Goal: Complete application form

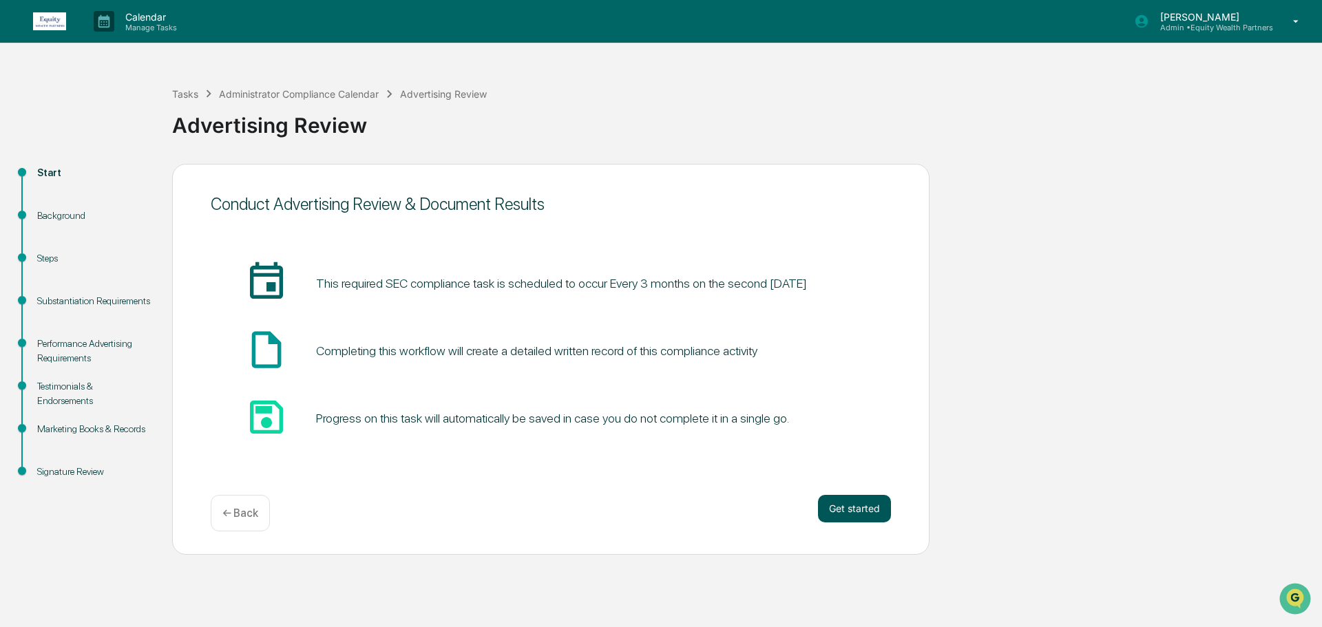
click at [865, 508] on button "Get started" at bounding box center [854, 509] width 73 height 28
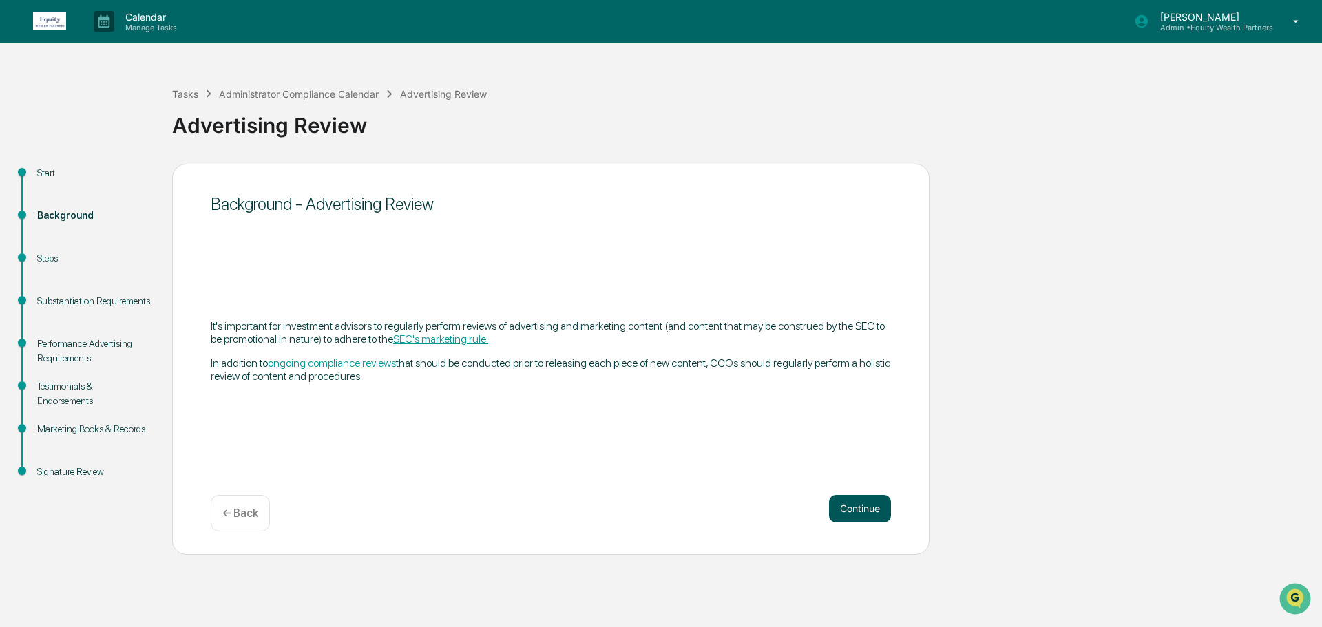
click at [859, 510] on button "Continue" at bounding box center [860, 509] width 62 height 28
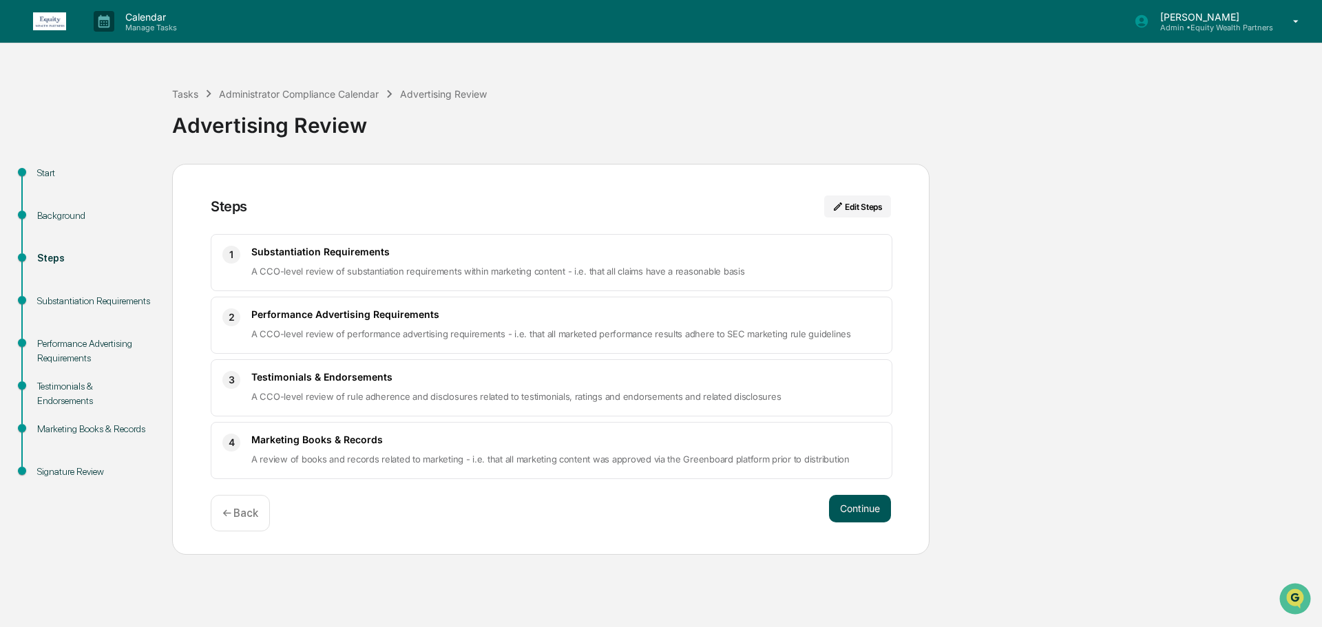
click at [869, 510] on button "Continue" at bounding box center [860, 509] width 62 height 28
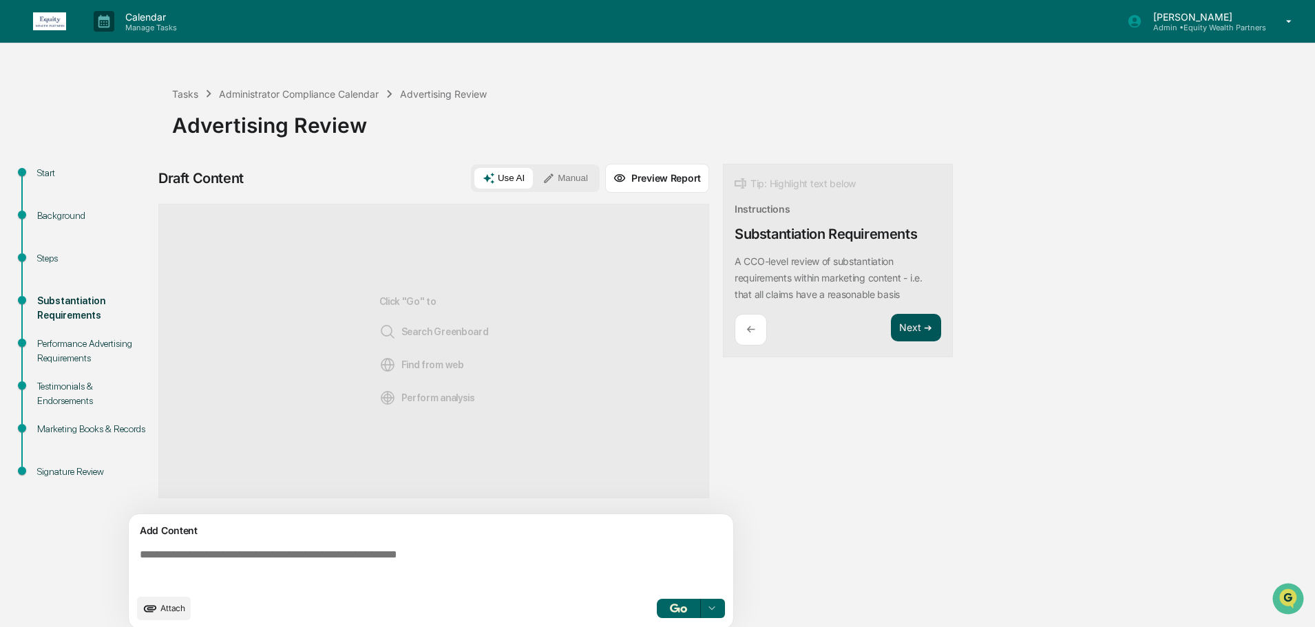
click at [913, 331] on button "Next ➔" at bounding box center [916, 328] width 50 height 28
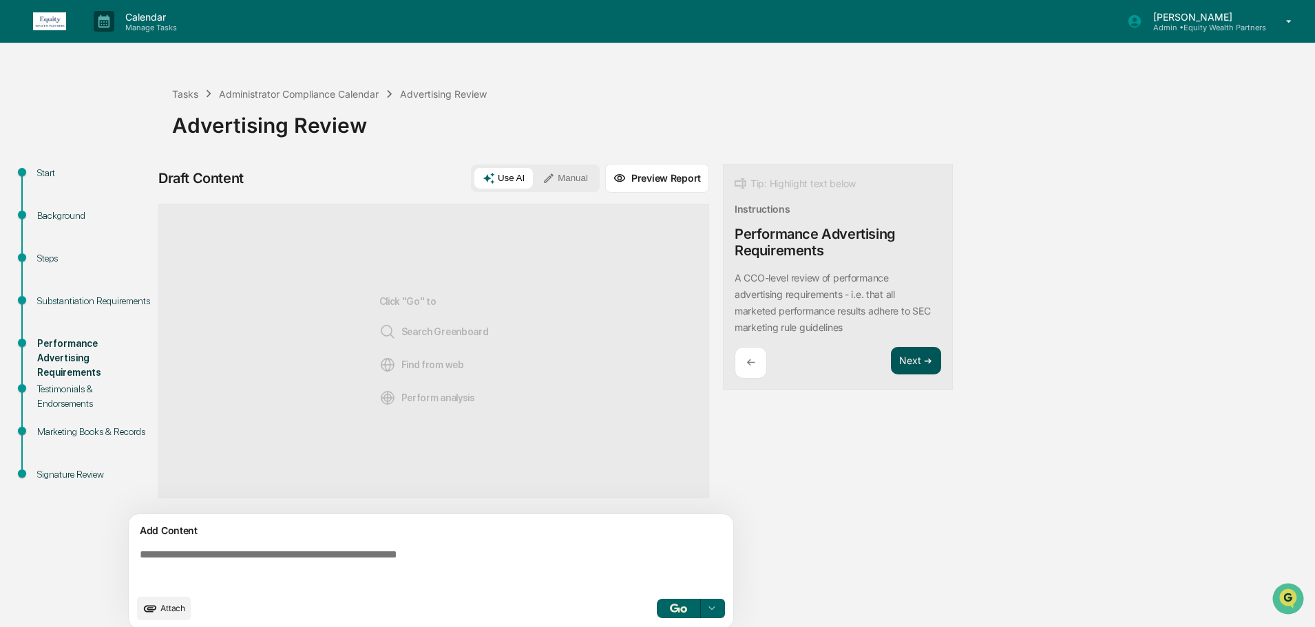
click at [909, 361] on button "Next ➔" at bounding box center [916, 361] width 50 height 28
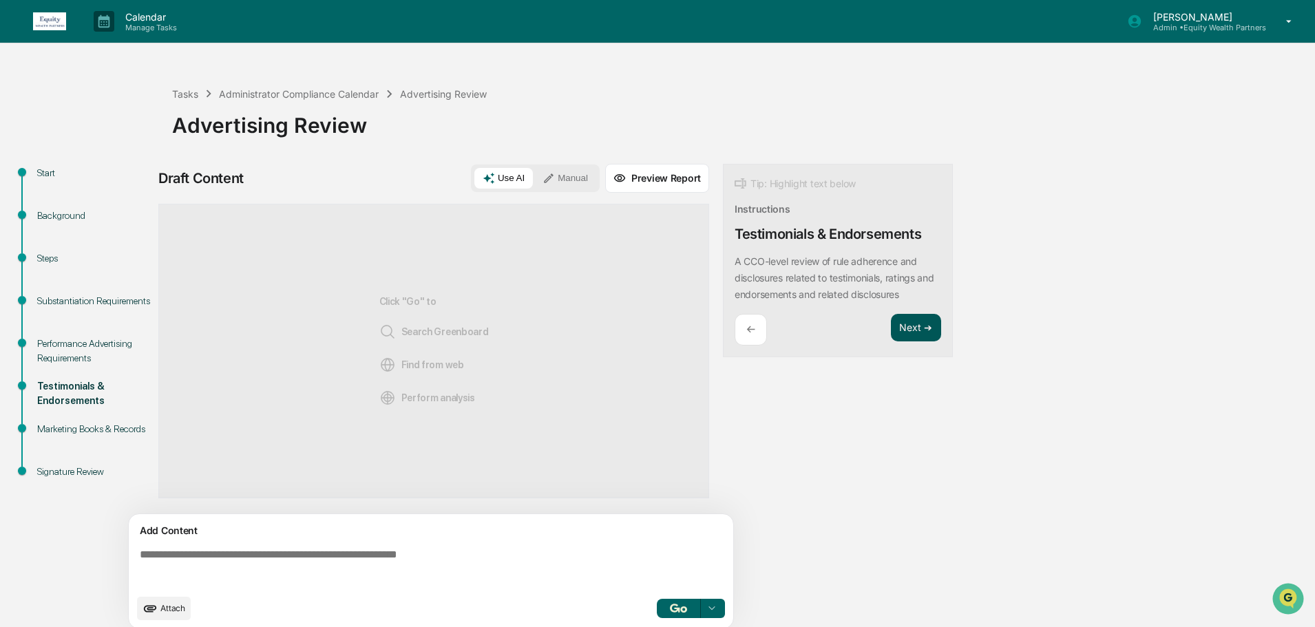
click at [924, 324] on button "Next ➔" at bounding box center [916, 328] width 50 height 28
click at [920, 342] on button "Next ➔" at bounding box center [916, 344] width 50 height 28
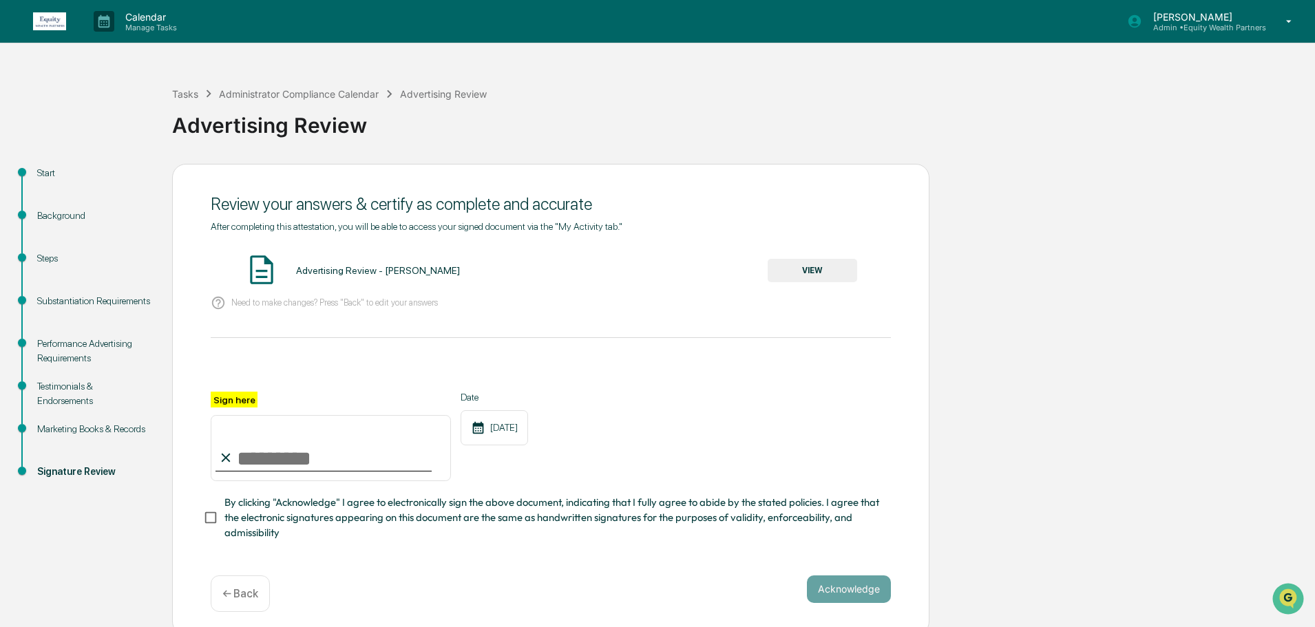
click at [812, 271] on button "VIEW" at bounding box center [812, 270] width 89 height 23
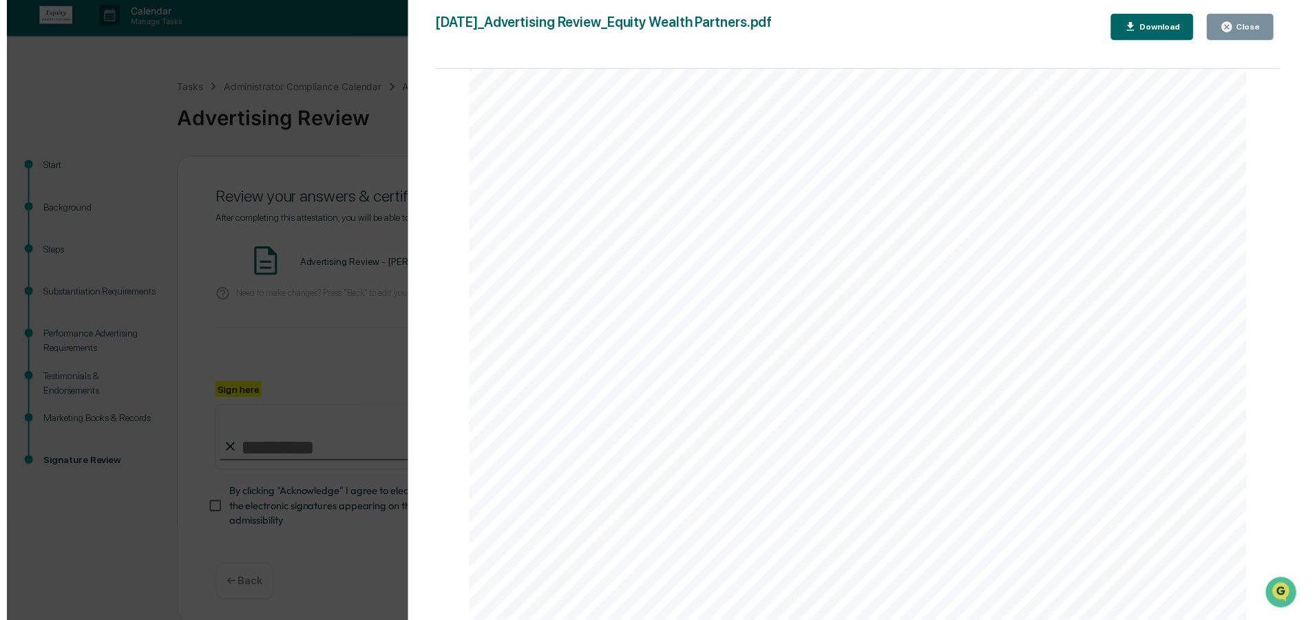
scroll to position [12, 0]
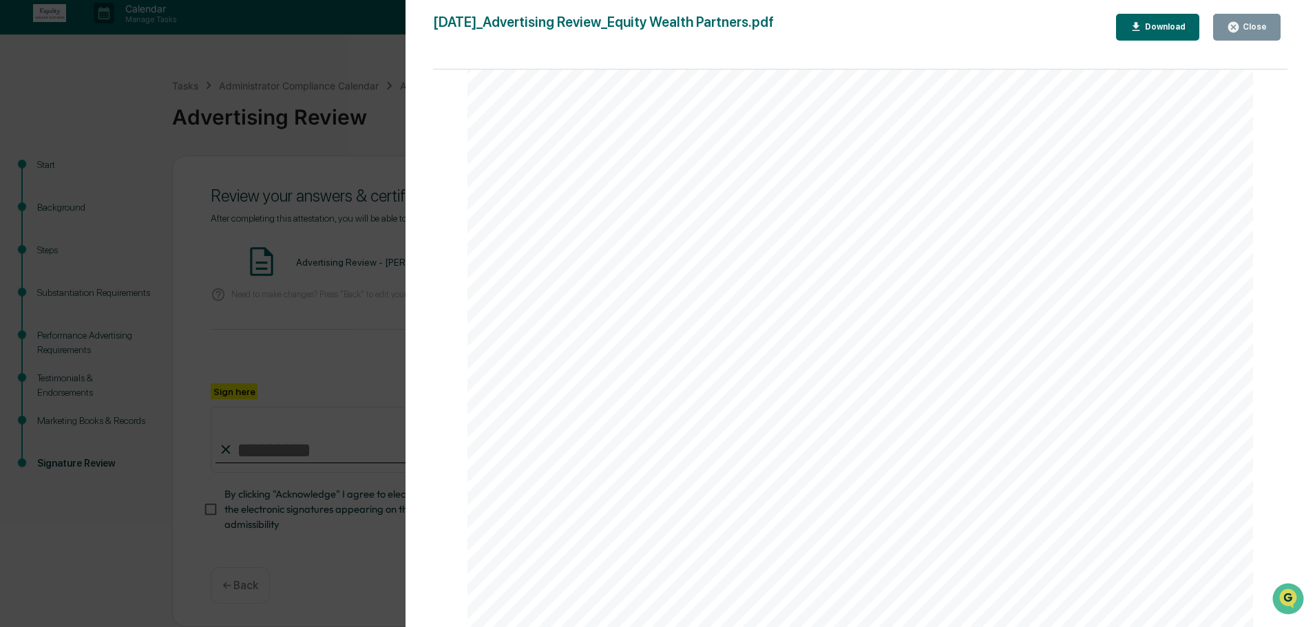
click at [1240, 19] on button "Close" at bounding box center [1246, 27] width 67 height 27
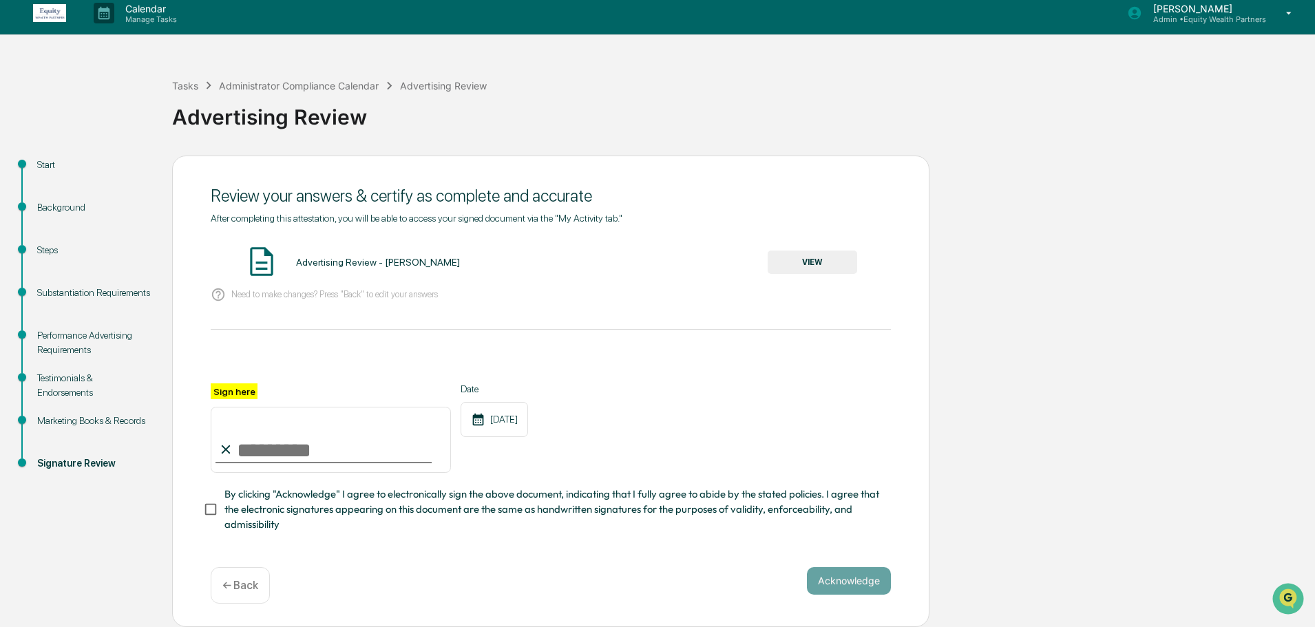
click at [263, 441] on input "Sign here" at bounding box center [331, 440] width 240 height 66
type input "**********"
click at [847, 585] on button "Acknowledge" at bounding box center [849, 581] width 84 height 28
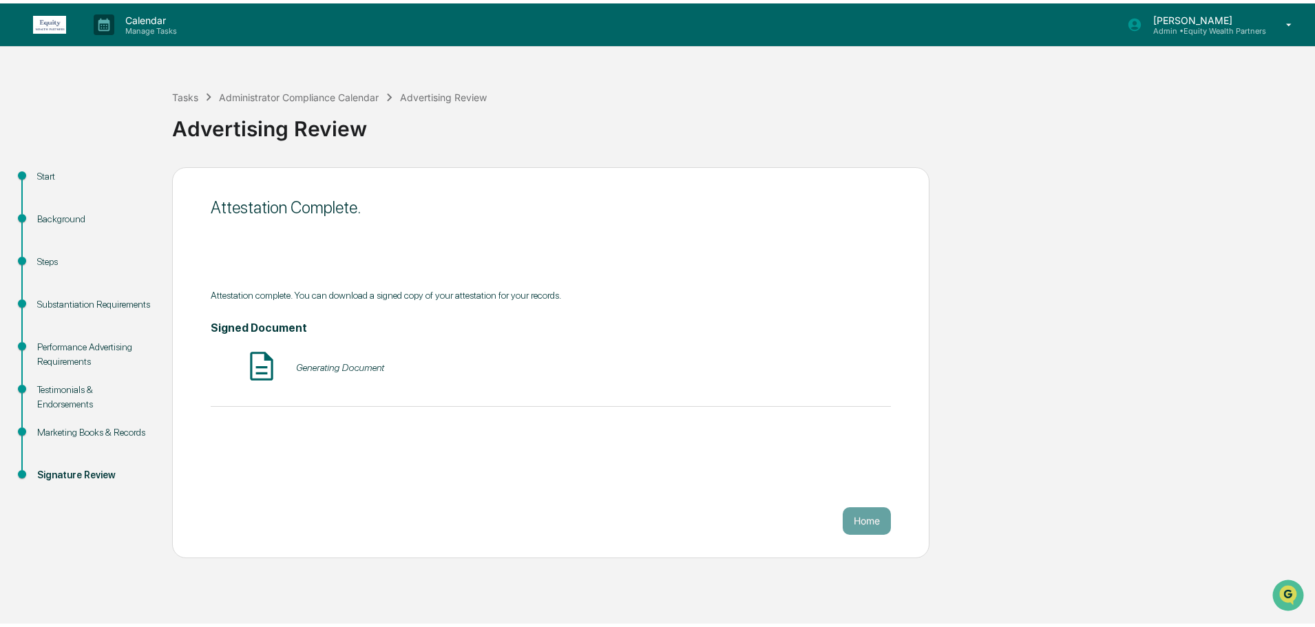
scroll to position [0, 0]
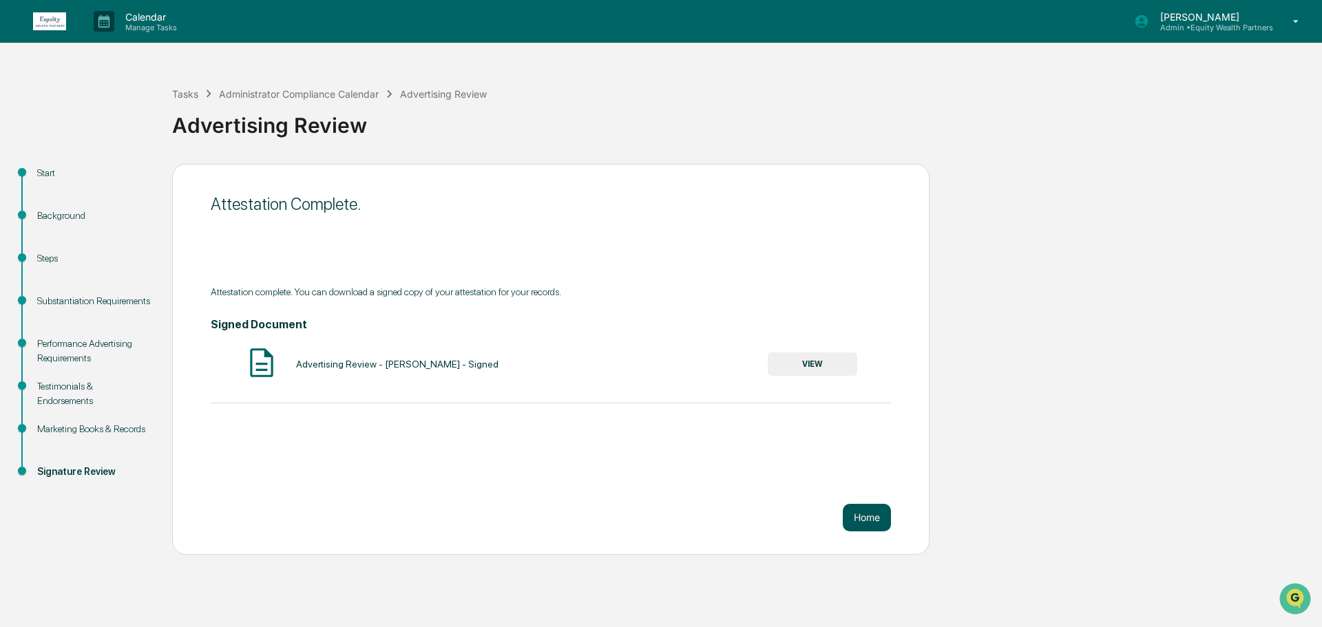
click at [879, 518] on button "Home" at bounding box center [867, 518] width 48 height 28
